Goal: Transaction & Acquisition: Purchase product/service

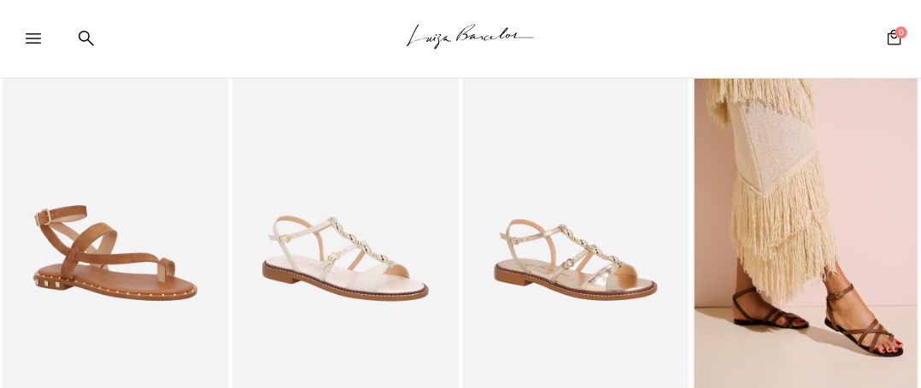
click at [567, 272] on img at bounding box center [576, 235] width 223 height 334
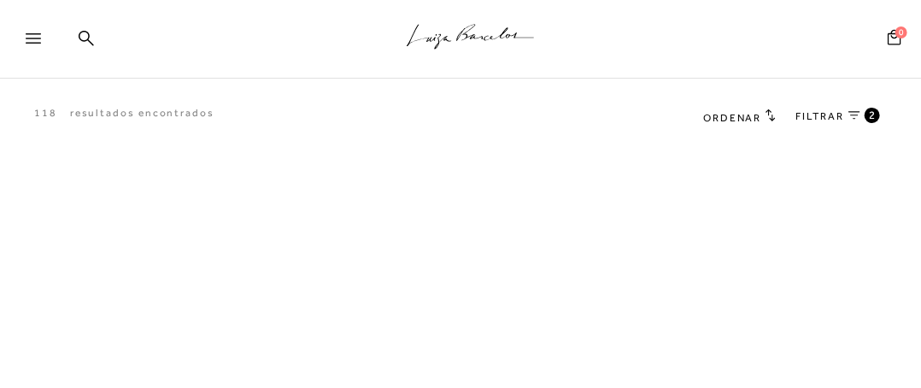
click at [873, 115] on span "2" at bounding box center [873, 115] width 8 height 15
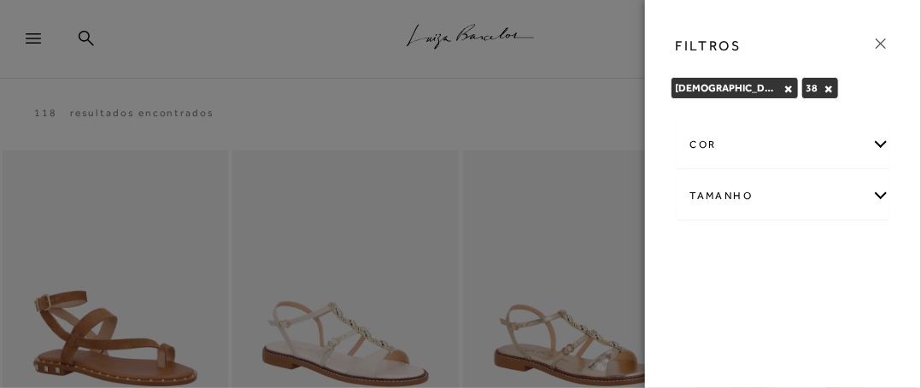
scroll to position [171, 0]
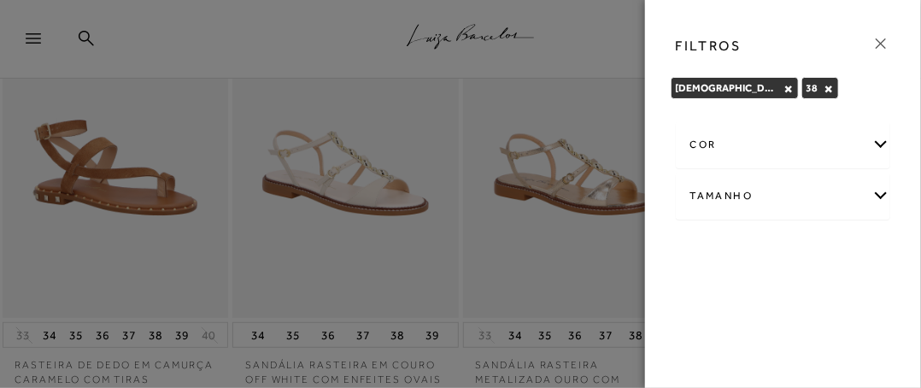
click at [878, 44] on icon at bounding box center [881, 43] width 19 height 19
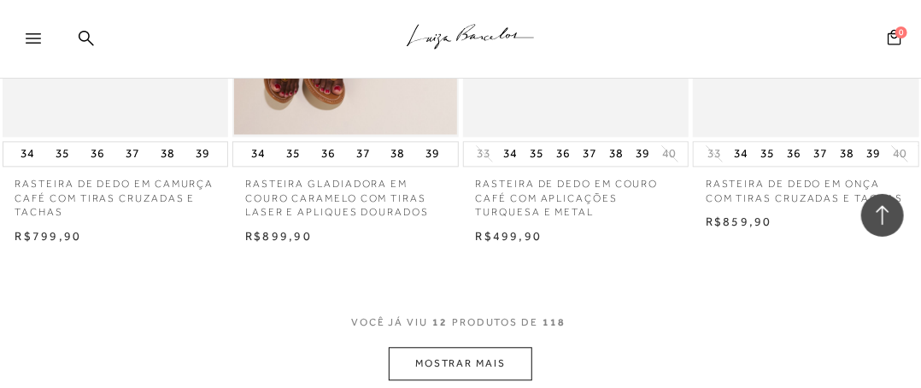
scroll to position [1231, 0]
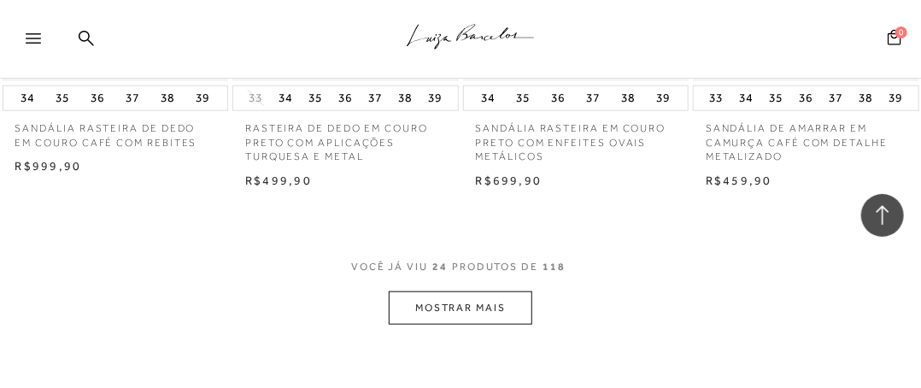
scroll to position [2820, 0]
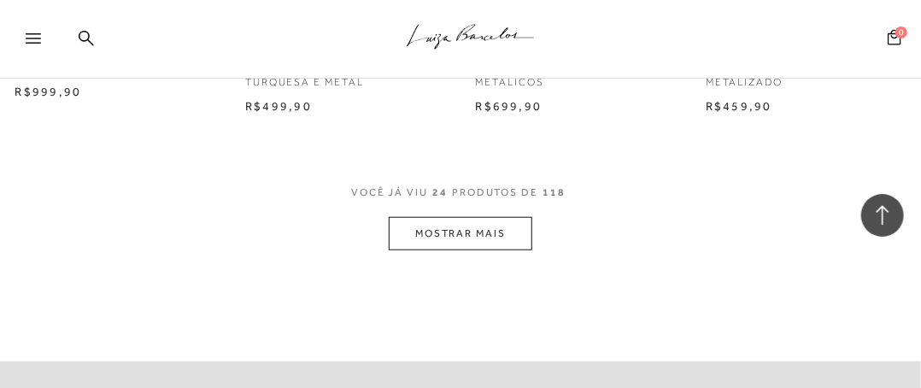
click at [458, 237] on button "MOSTRAR MAIS" at bounding box center [461, 233] width 144 height 33
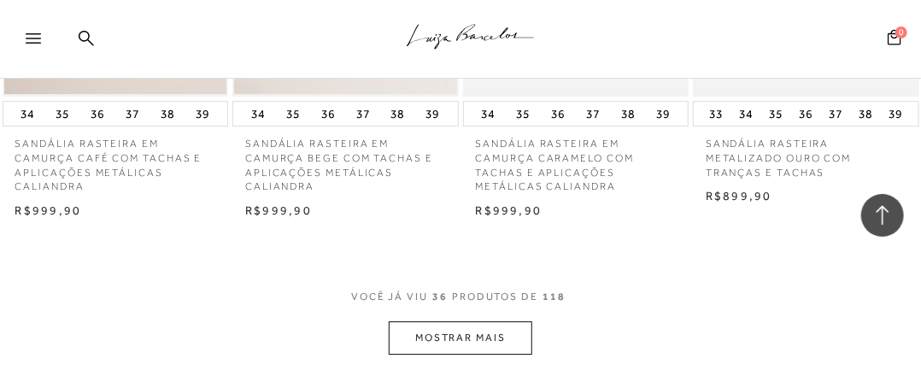
scroll to position [4187, 0]
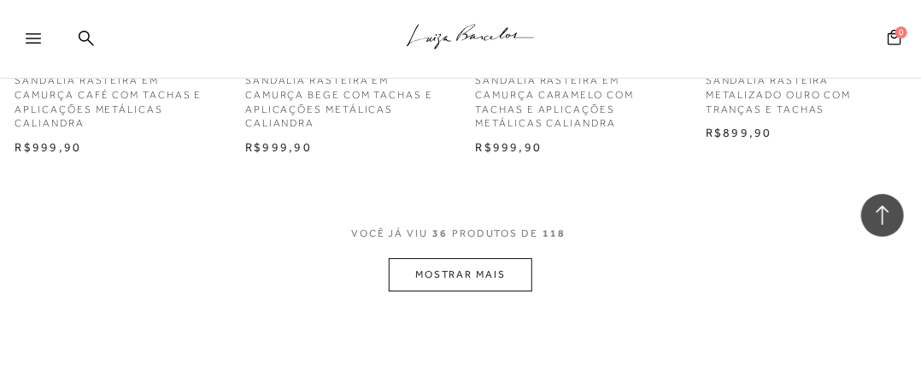
click at [484, 281] on button "MOSTRAR MAIS" at bounding box center [461, 274] width 144 height 33
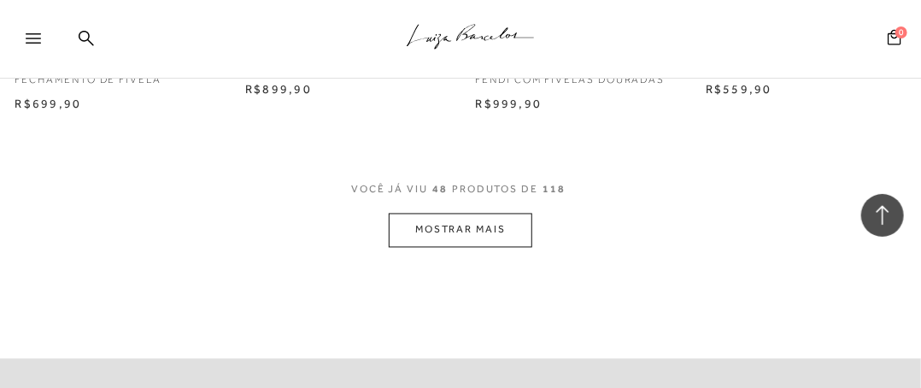
scroll to position [5640, 0]
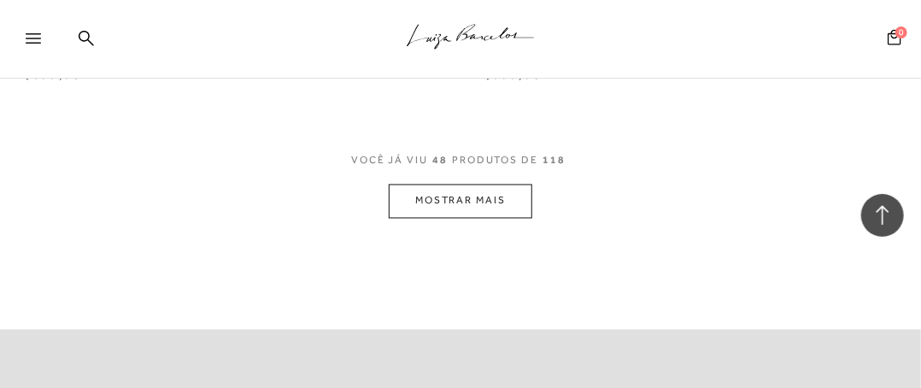
click at [458, 208] on button "MOSTRAR MAIS" at bounding box center [461, 201] width 144 height 33
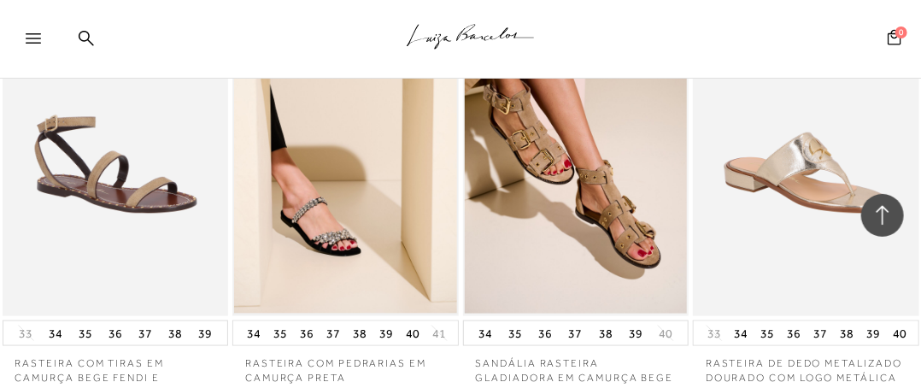
click at [334, 237] on img at bounding box center [345, 146] width 223 height 334
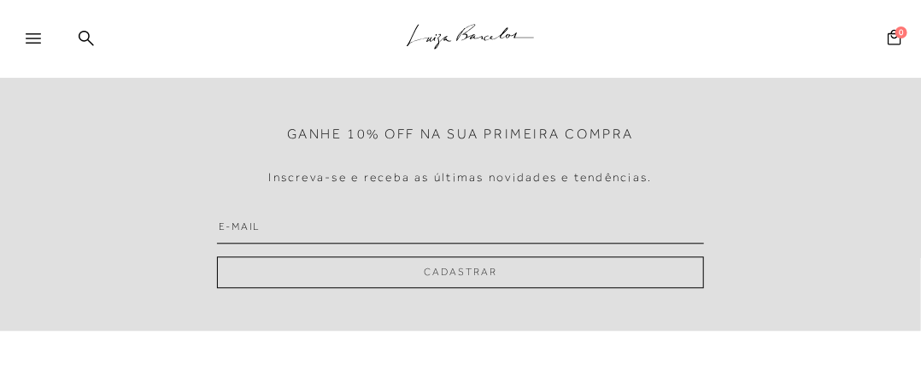
scroll to position [112, 0]
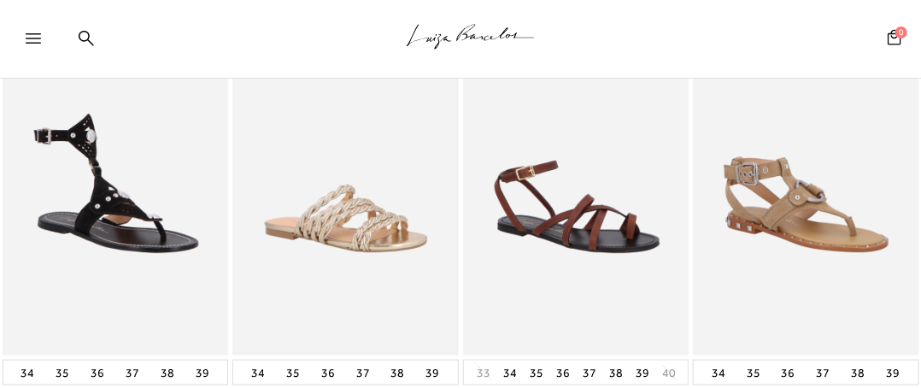
click at [330, 227] on img at bounding box center [345, 186] width 223 height 334
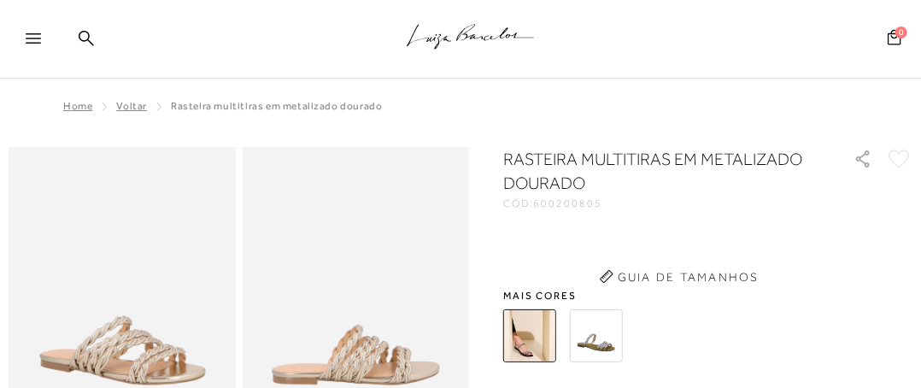
scroll to position [172, 0]
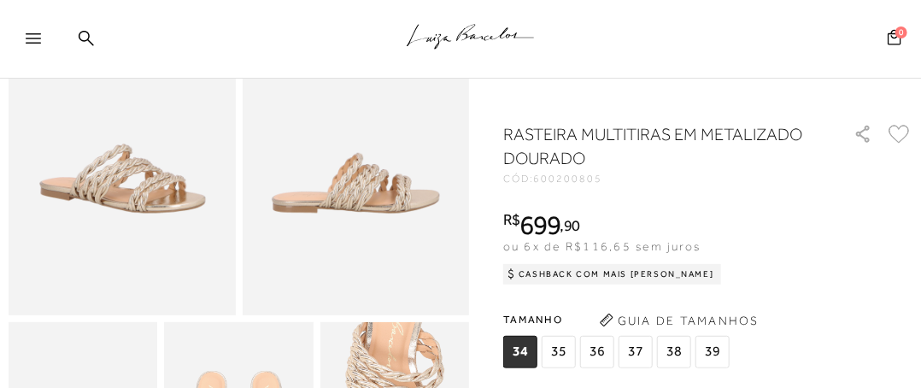
click at [673, 349] on span "38" at bounding box center [674, 352] width 34 height 32
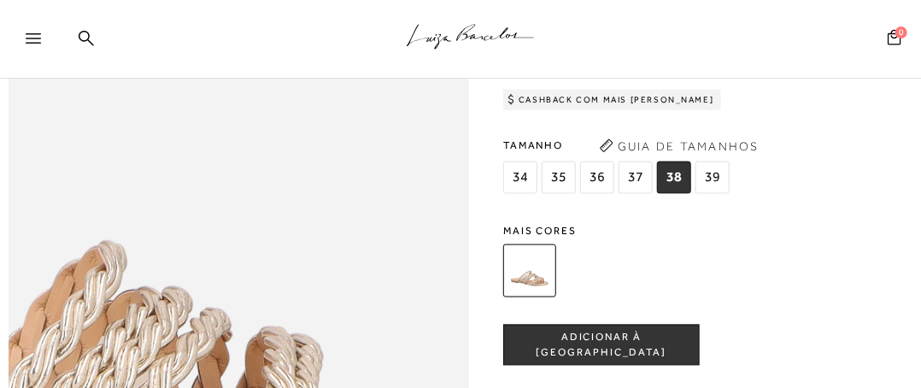
scroll to position [854, 0]
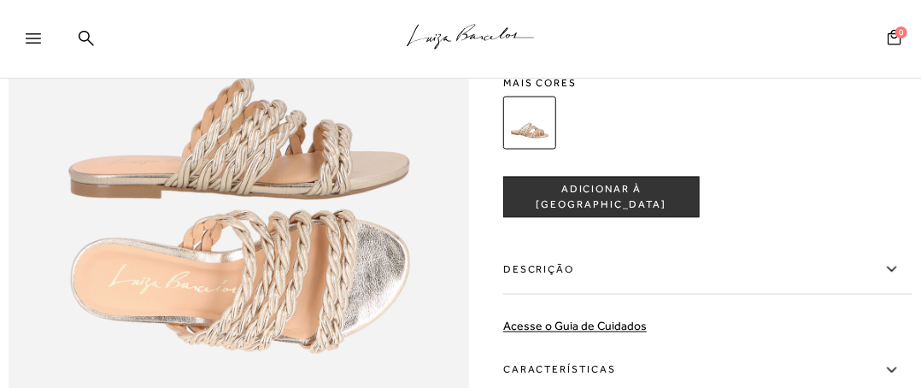
click at [530, 150] on img at bounding box center [529, 123] width 53 height 53
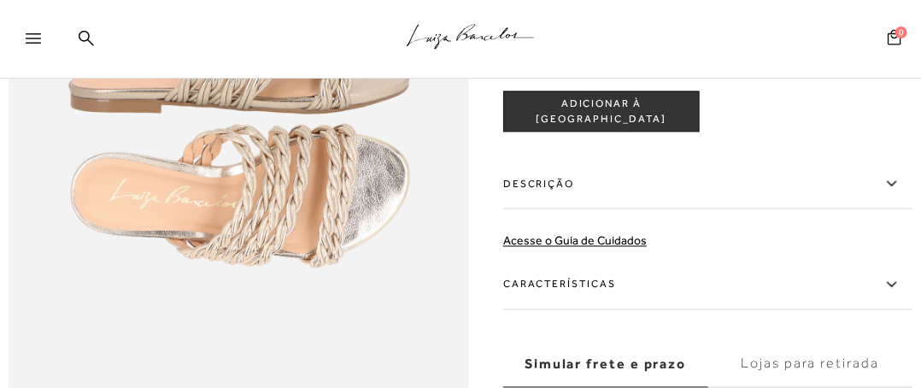
click at [568, 302] on label "Características" at bounding box center [707, 286] width 409 height 50
click at [0, 0] on input "Características" at bounding box center [0, 0] width 0 height 0
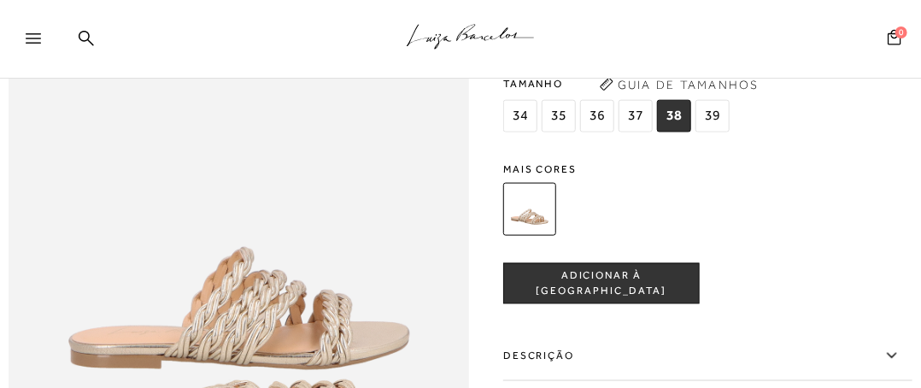
scroll to position [769, 0]
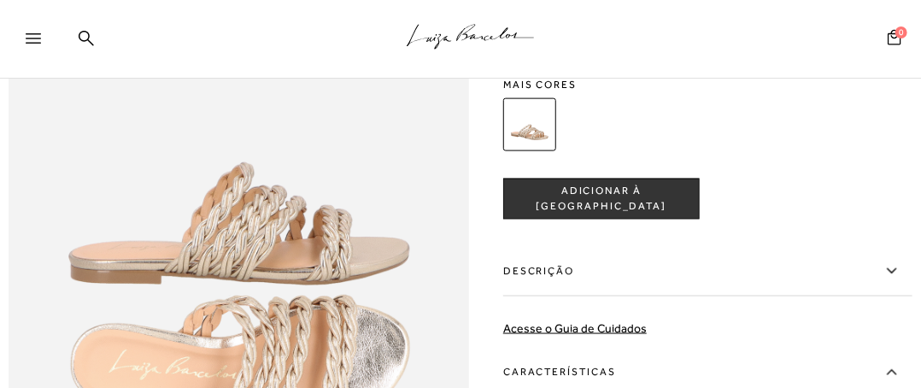
click at [537, 291] on label "Descrição" at bounding box center [707, 272] width 409 height 50
click at [0, 0] on input "Descrição" at bounding box center [0, 0] width 0 height 0
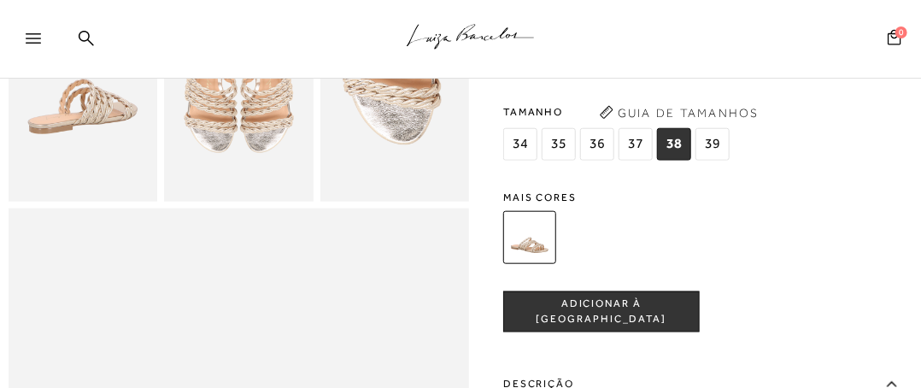
scroll to position [513, 0]
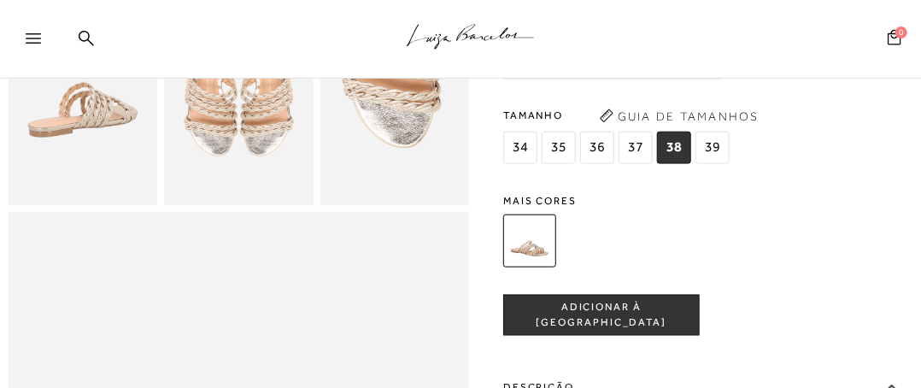
click at [594, 331] on span "ADICIONAR À [GEOGRAPHIC_DATA]" at bounding box center [601, 316] width 195 height 30
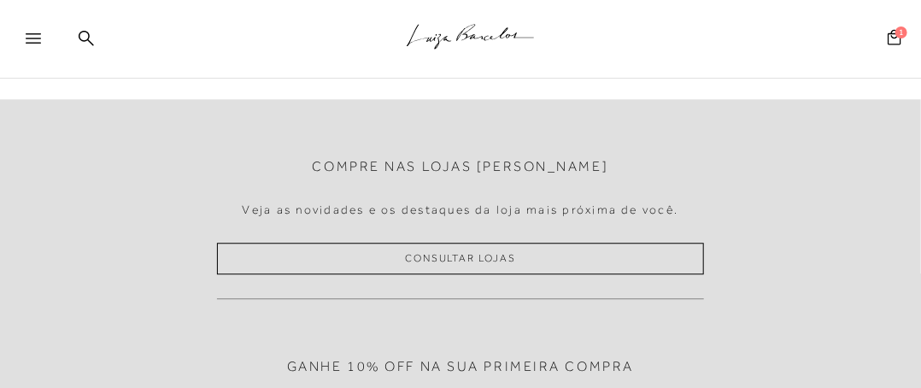
scroll to position [1282, 0]
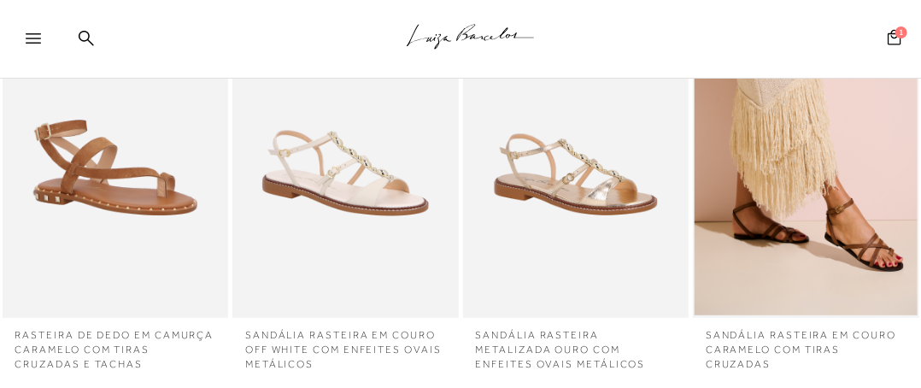
scroll to position [1367, 0]
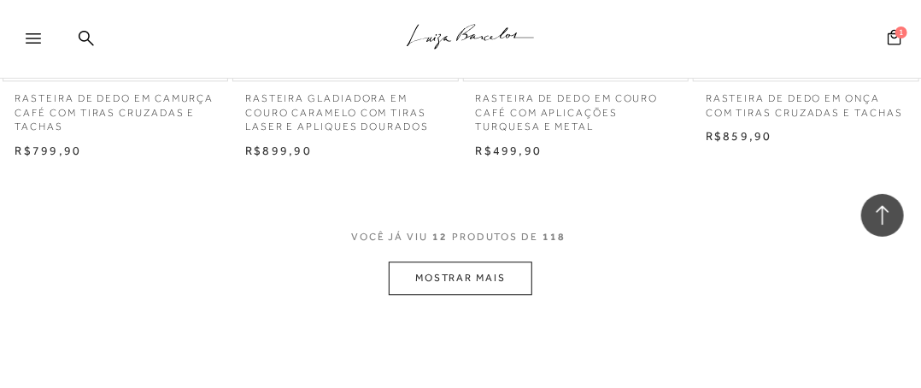
click at [475, 261] on button "MOSTRAR MAIS" at bounding box center [461, 277] width 144 height 33
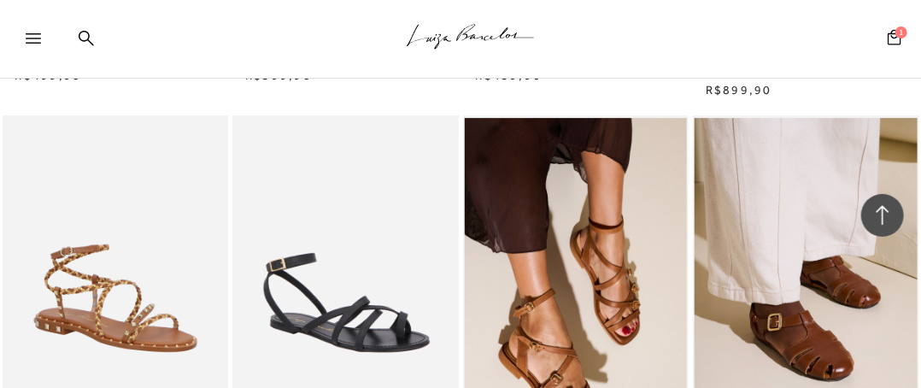
scroll to position [2796, 0]
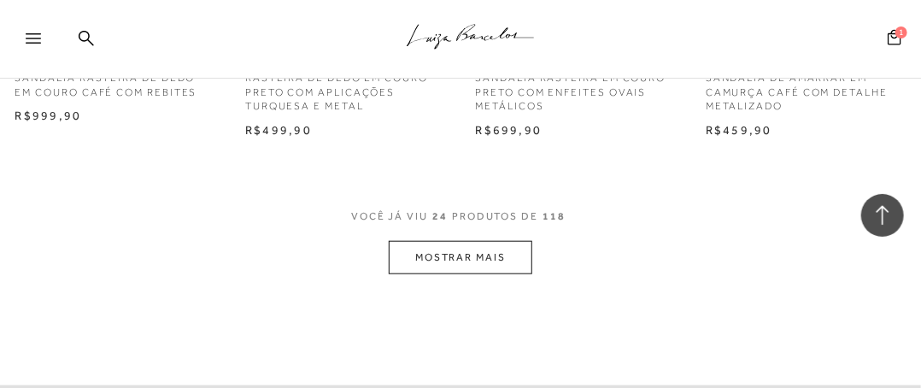
click at [464, 241] on button "MOSTRAR MAIS" at bounding box center [461, 257] width 144 height 33
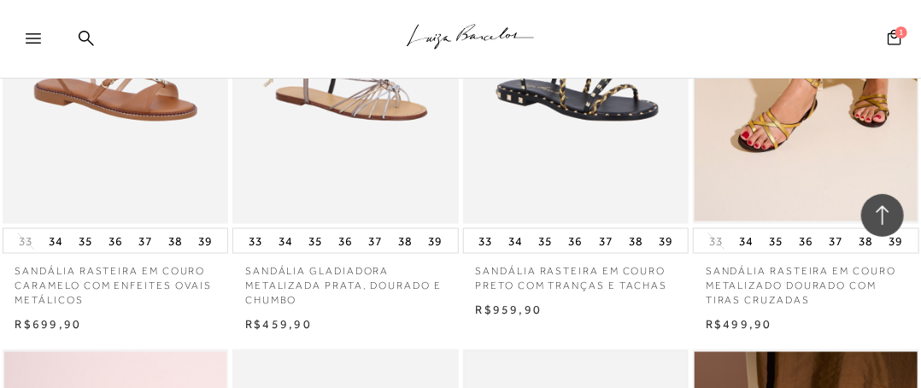
scroll to position [3873, 0]
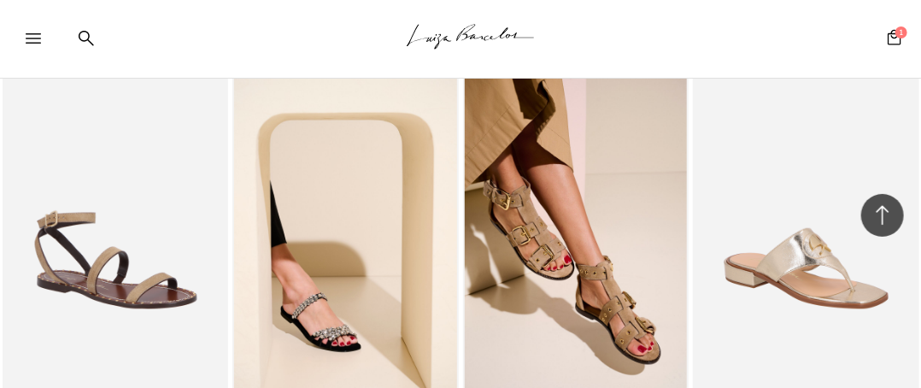
scroll to position [5629, 0]
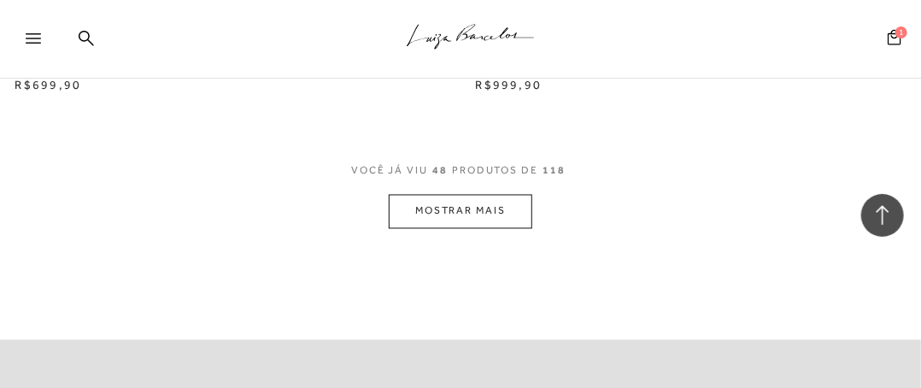
click at [450, 219] on button "MOSTRAR MAIS" at bounding box center [461, 211] width 144 height 33
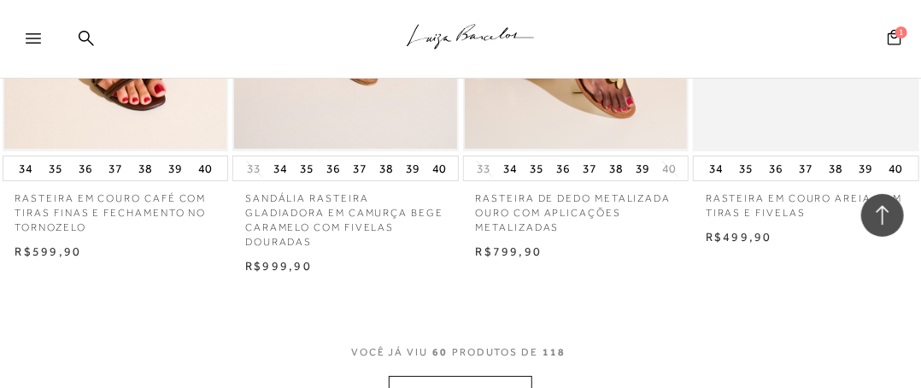
scroll to position [7082, 0]
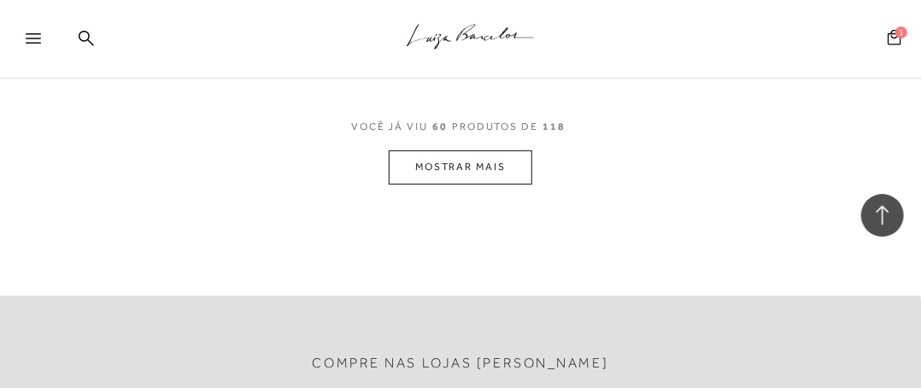
click at [467, 170] on button "MOSTRAR MAIS" at bounding box center [461, 166] width 144 height 33
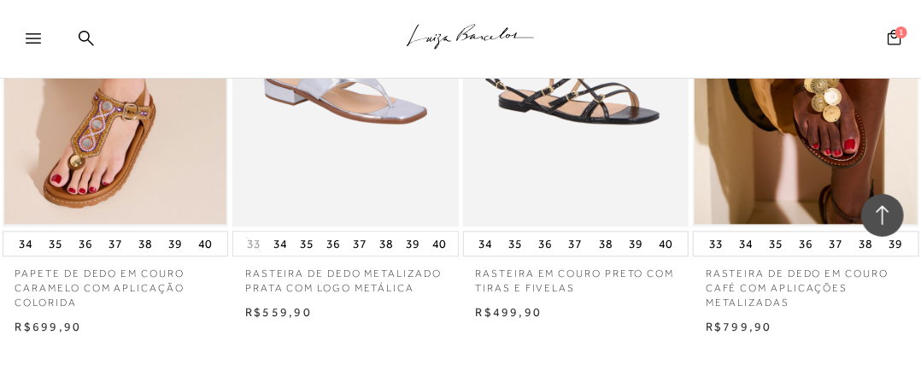
scroll to position [8449, 0]
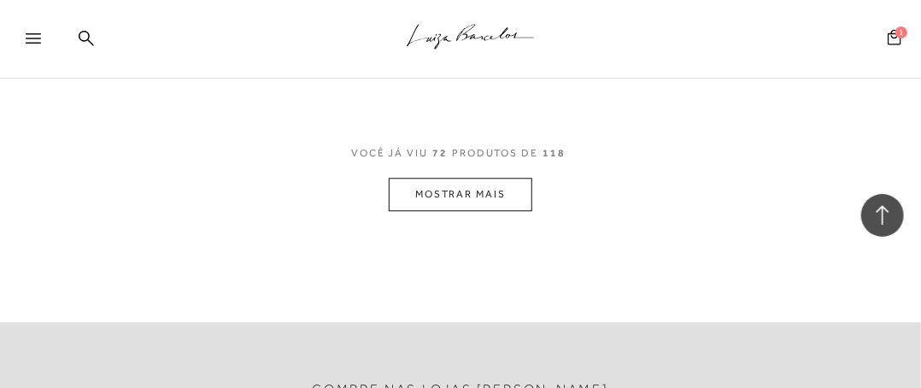
click at [466, 196] on button "MOSTRAR MAIS" at bounding box center [461, 194] width 144 height 33
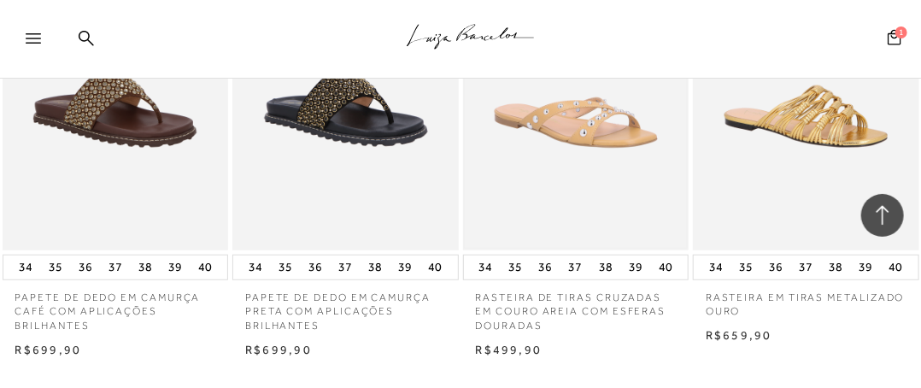
scroll to position [9702, 0]
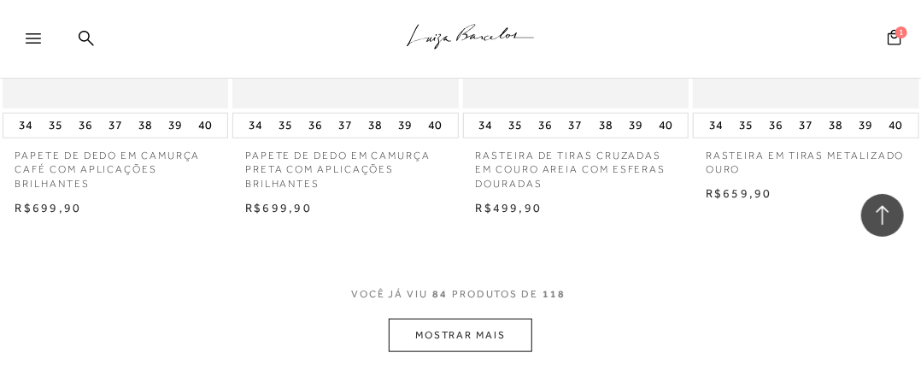
click at [448, 319] on button "MOSTRAR MAIS" at bounding box center [461, 335] width 144 height 33
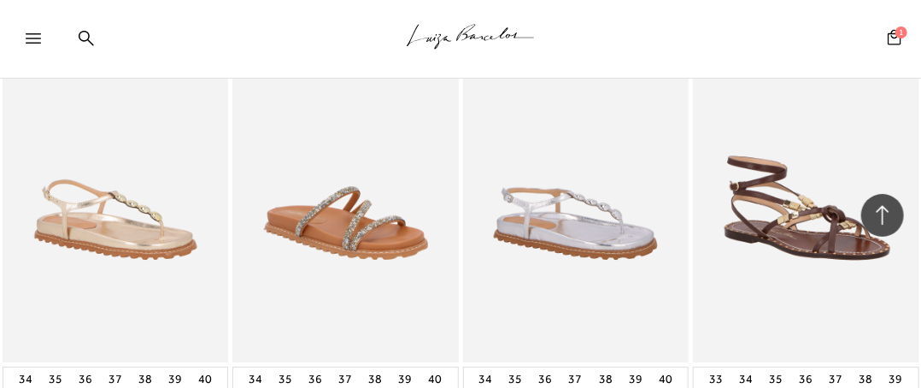
scroll to position [10927, 0]
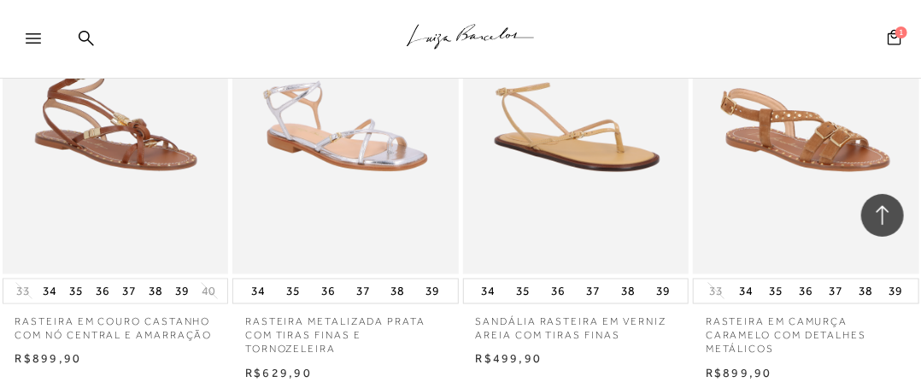
scroll to position [12636, 0]
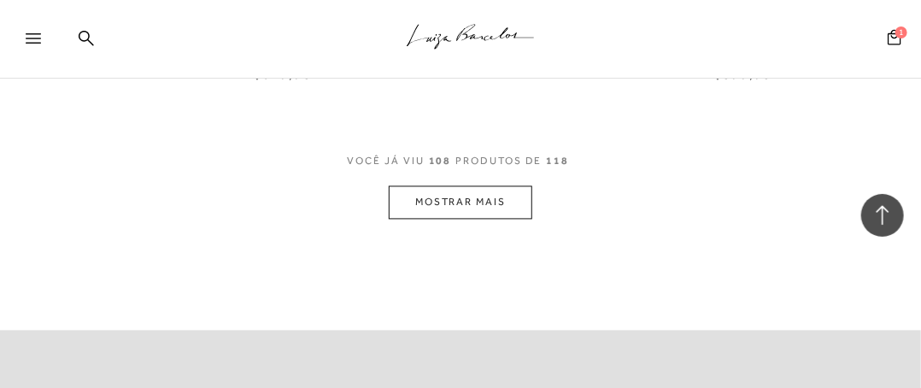
click at [477, 197] on button "MOSTRAR MAIS" at bounding box center [461, 202] width 144 height 33
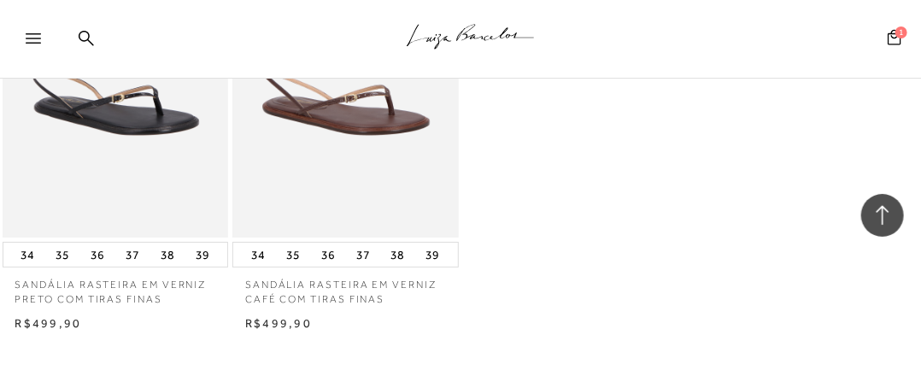
scroll to position [14089, 0]
